Goal: Find specific page/section: Find specific page/section

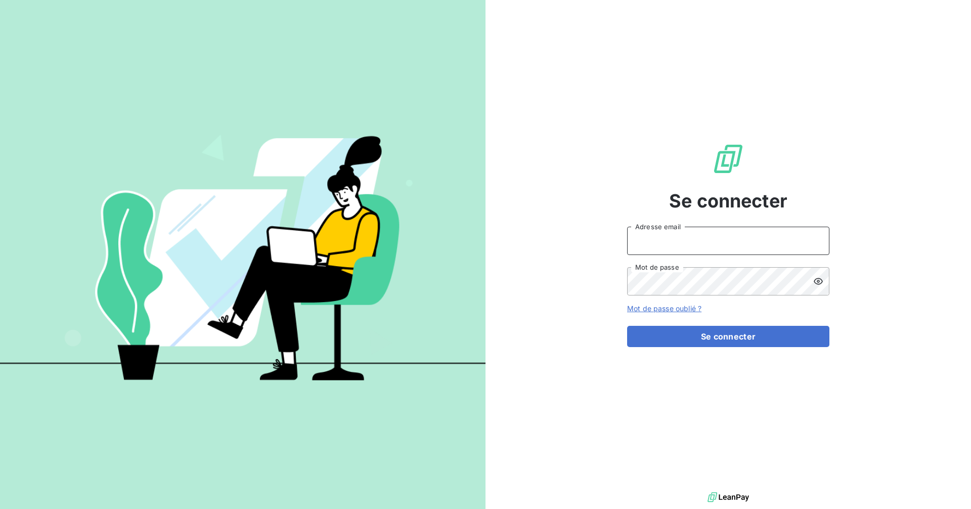
click at [718, 240] on input "Adresse email" at bounding box center [728, 241] width 202 height 28
click at [0, 508] on com-1password-button at bounding box center [0, 509] width 0 height 0
type input "[EMAIL_ADDRESS][DOMAIN_NAME]"
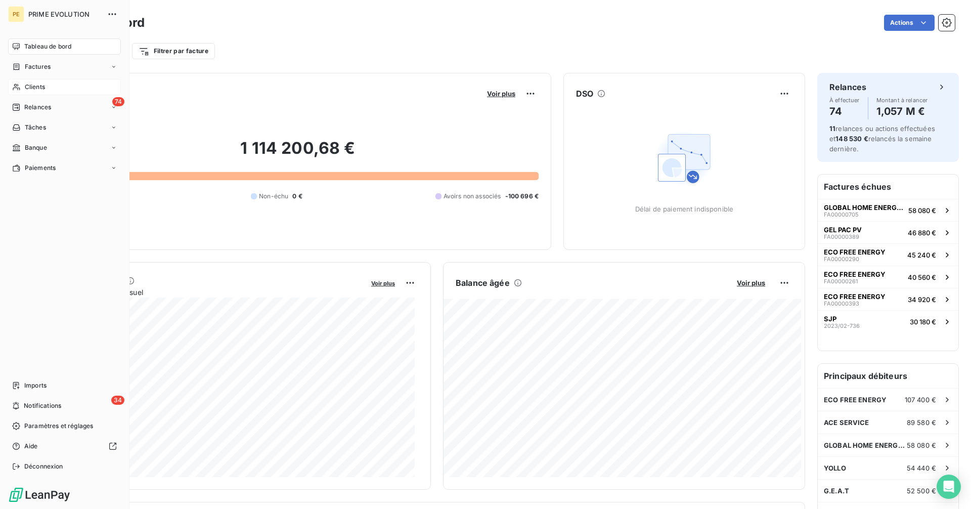
click at [25, 89] on span "Clients" at bounding box center [35, 86] width 20 height 9
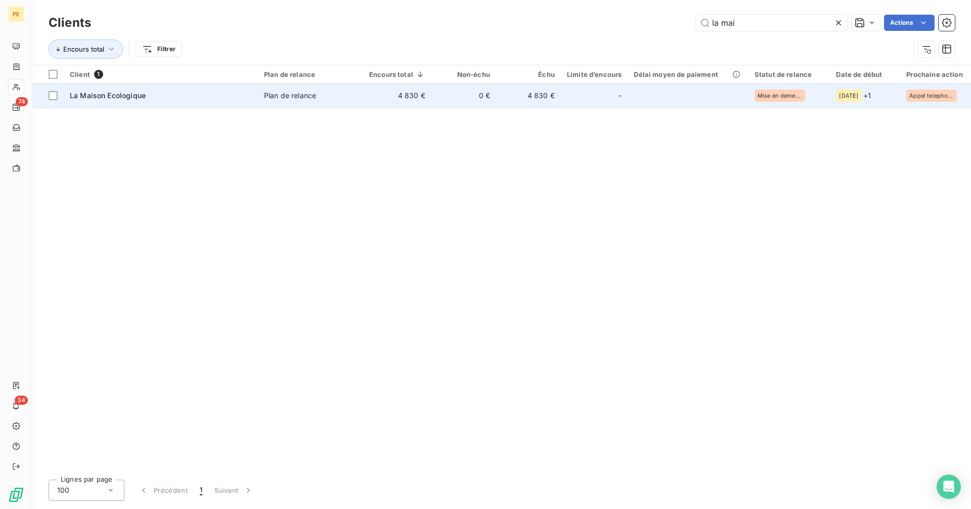
type input "la mai"
click at [584, 98] on div "-" at bounding box center [594, 96] width 55 height 16
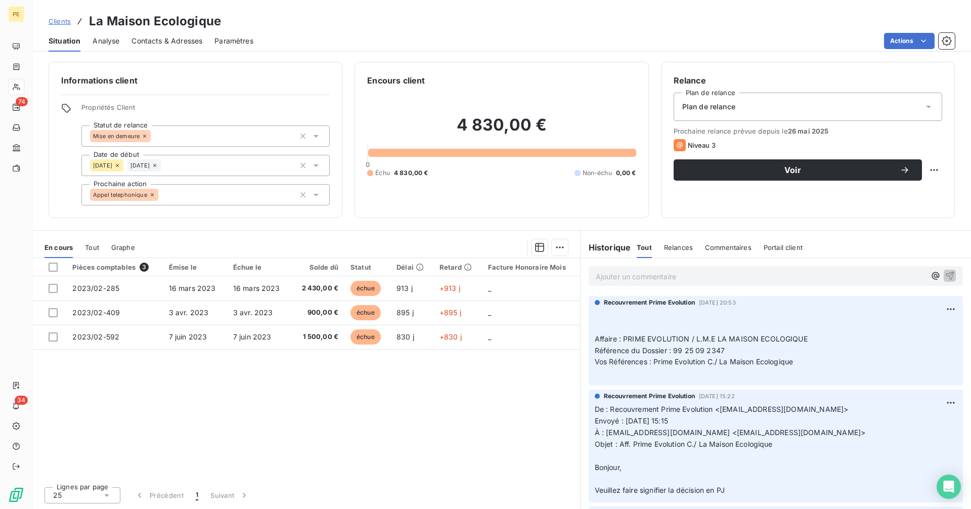
click at [719, 279] on p "Ajouter un commentaire ﻿" at bounding box center [761, 276] width 330 height 13
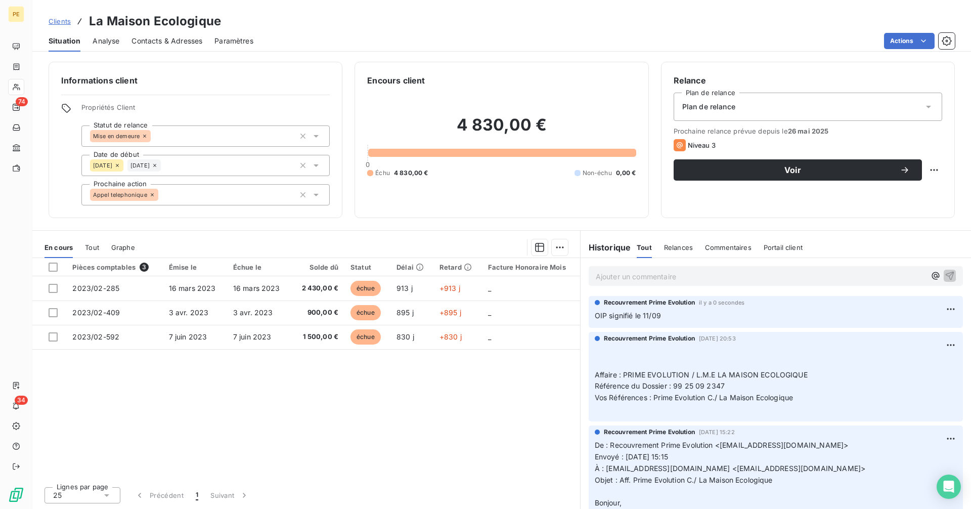
click at [719, 278] on p "Ajouter un commentaire ﻿" at bounding box center [761, 276] width 330 height 13
